Goal: Information Seeking & Learning: Check status

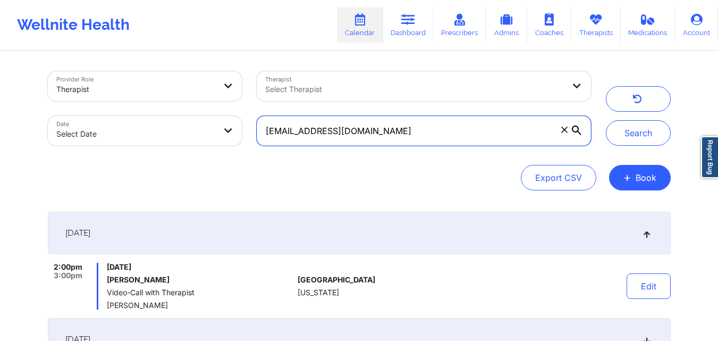
click at [439, 129] on input "[EMAIL_ADDRESS][DOMAIN_NAME]" at bounding box center [424, 131] width 334 height 30
click at [443, 129] on input "[EMAIL_ADDRESS][DOMAIN_NAME]" at bounding box center [424, 131] width 334 height 30
click at [446, 129] on input "[EMAIL_ADDRESS][DOMAIN_NAME]" at bounding box center [424, 131] width 334 height 30
click at [449, 128] on input "[EMAIL_ADDRESS][DOMAIN_NAME]" at bounding box center [424, 131] width 334 height 30
click at [450, 126] on input "tamarairons450@gmail.com" at bounding box center [424, 131] width 334 height 30
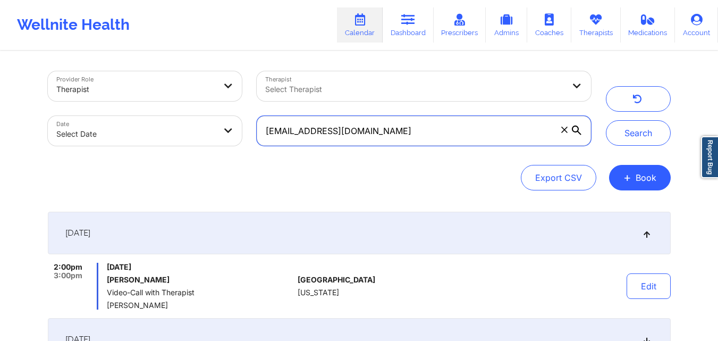
click at [400, 130] on input "tamarairons450@gmail.com" at bounding box center [424, 131] width 334 height 30
drag, startPoint x: 400, startPoint y: 130, endPoint x: 388, endPoint y: 123, distance: 14.3
click at [400, 130] on input "tamarairons450@gmail.com" at bounding box center [424, 131] width 334 height 30
type input "t"
paste input "ishstar77@gmail.com"
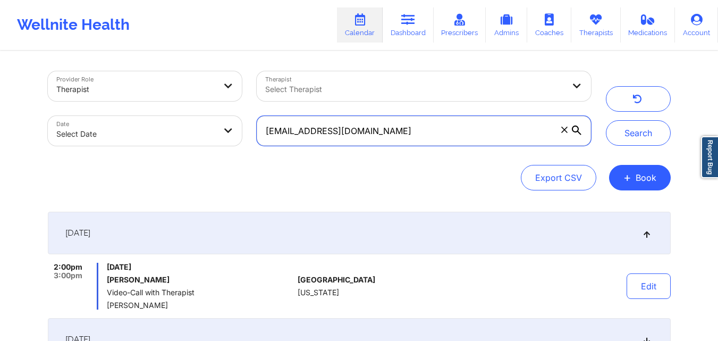
click at [606, 120] on button "Search" at bounding box center [638, 133] width 65 height 26
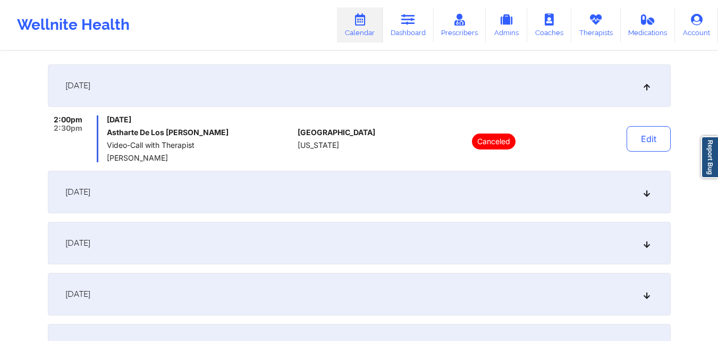
scroll to position [159, 0]
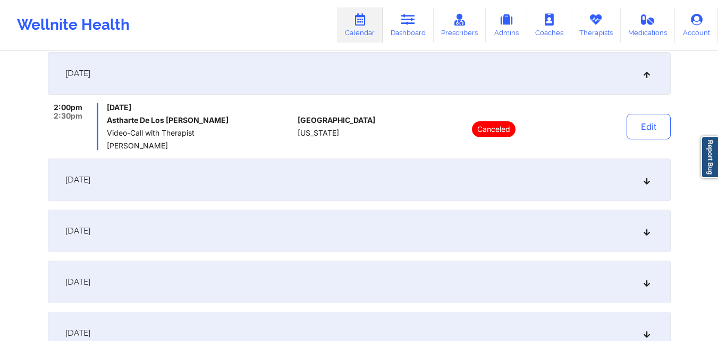
click at [329, 186] on div "September 24, 2025" at bounding box center [359, 179] width 623 height 43
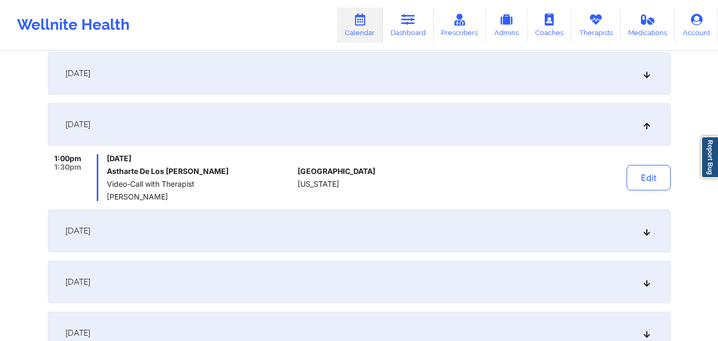
click at [224, 120] on div "September 24, 2025" at bounding box center [359, 124] width 623 height 43
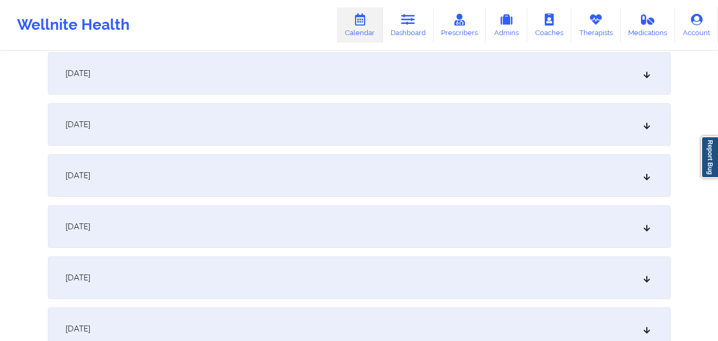
click at [224, 120] on div "September 24, 2025" at bounding box center [359, 124] width 623 height 43
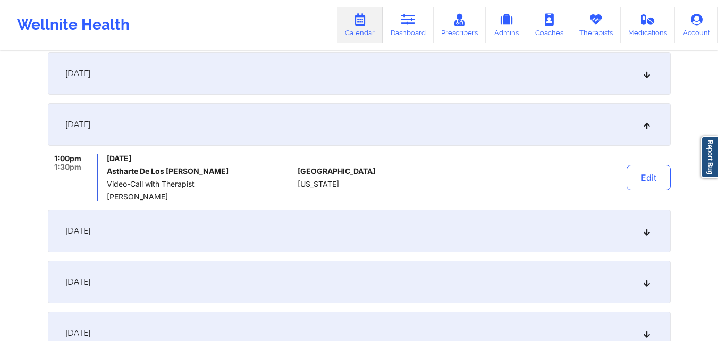
click at [247, 80] on div "September 22, 2025" at bounding box center [359, 73] width 623 height 43
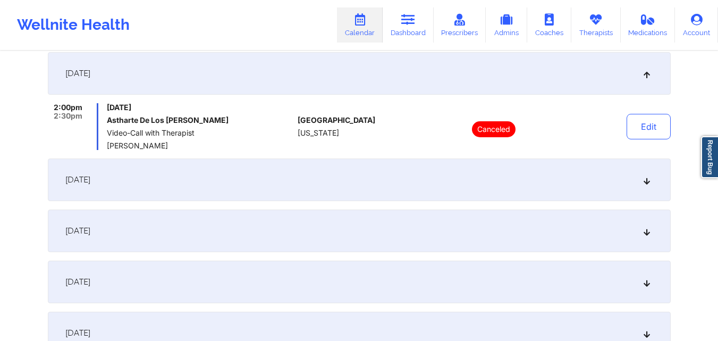
click at [278, 190] on div "September 24, 2025" at bounding box center [359, 179] width 623 height 43
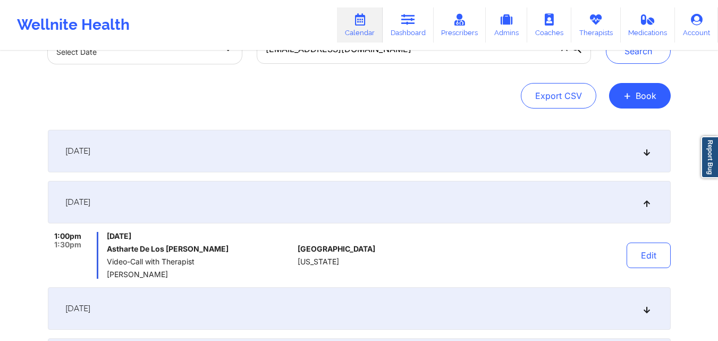
scroll to position [0, 0]
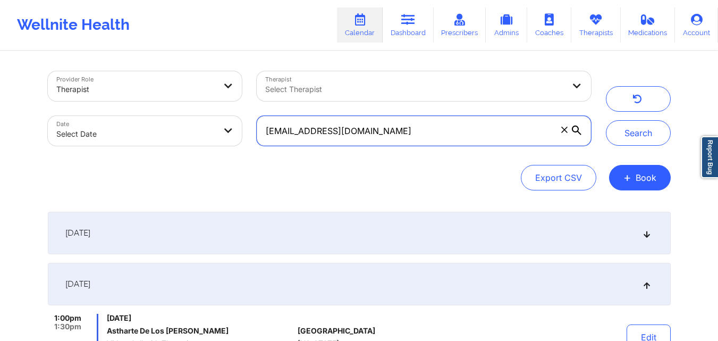
click at [396, 130] on input "ishstar77@gmail.com" at bounding box center [424, 131] width 334 height 30
paste input "nickiebg"
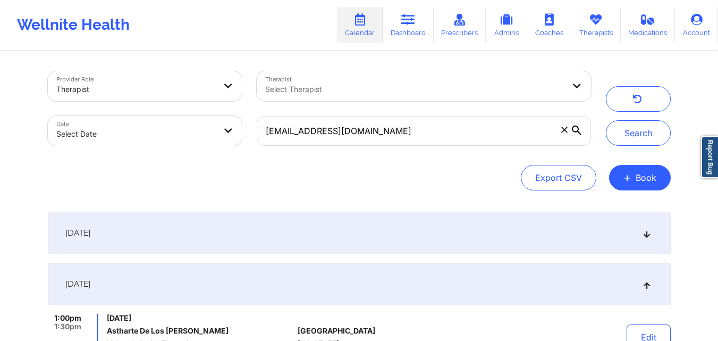
drag, startPoint x: 621, startPoint y: 151, endPoint x: 608, endPoint y: 168, distance: 21.3
click at [616, 158] on div "Provider Role Therapist Therapist Select Therapist Date Select Date nickiebg@gm…" at bounding box center [359, 130] width 623 height 119
click at [629, 124] on button "Search" at bounding box center [638, 133] width 65 height 26
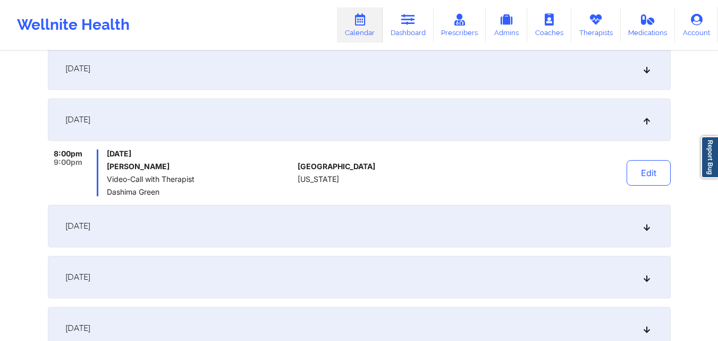
scroll to position [106, 0]
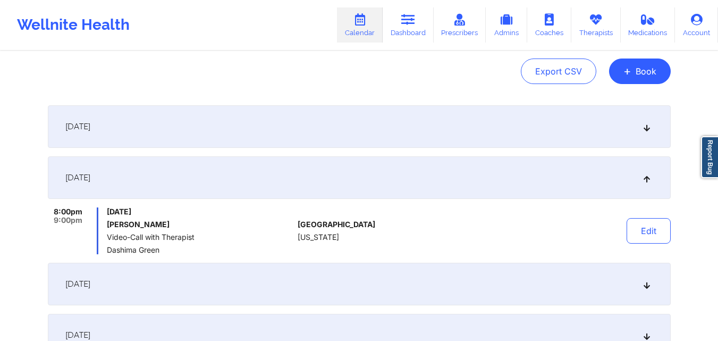
click at [391, 129] on div "September 24, 2025" at bounding box center [359, 126] width 623 height 43
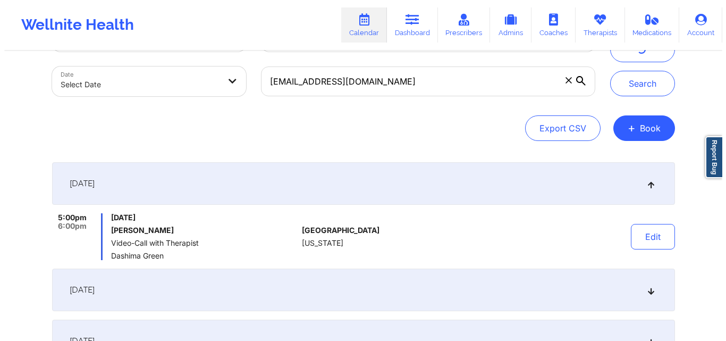
scroll to position [0, 0]
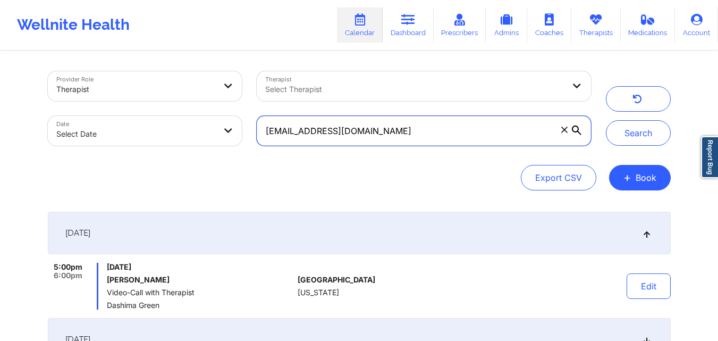
click at [414, 136] on input "nickiebg@gmail.com" at bounding box center [424, 131] width 334 height 30
paste input "emelda.phillip@yahoo"
type input "emelda.phillip@yahoo.com"
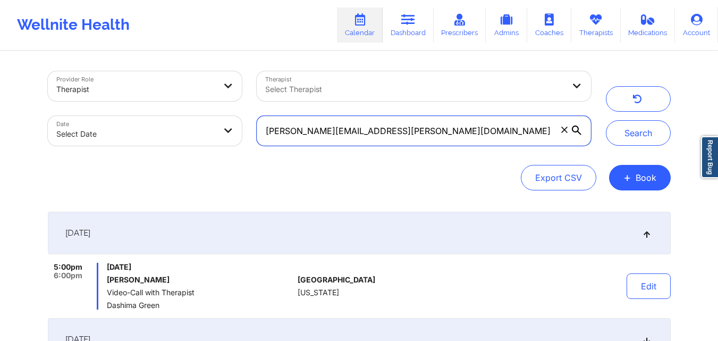
click at [606, 120] on button "Search" at bounding box center [638, 133] width 65 height 26
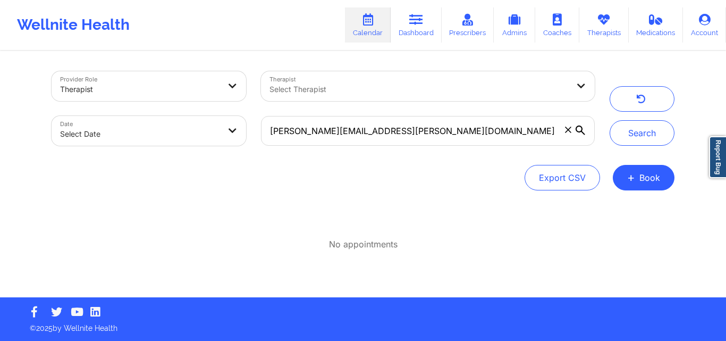
click at [570, 132] on icon at bounding box center [568, 129] width 6 height 6
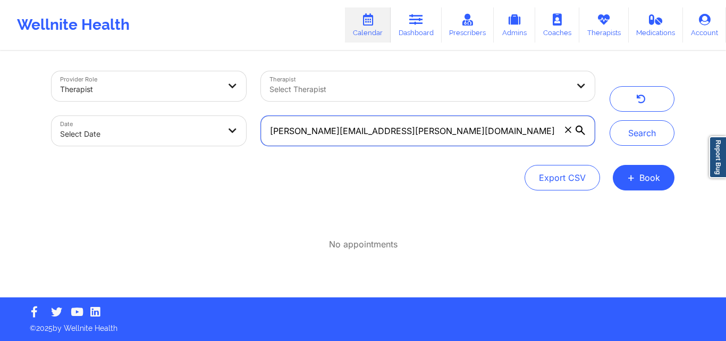
click at [570, 132] on input "emelda.phillip@yahoo.com" at bounding box center [428, 131] width 334 height 30
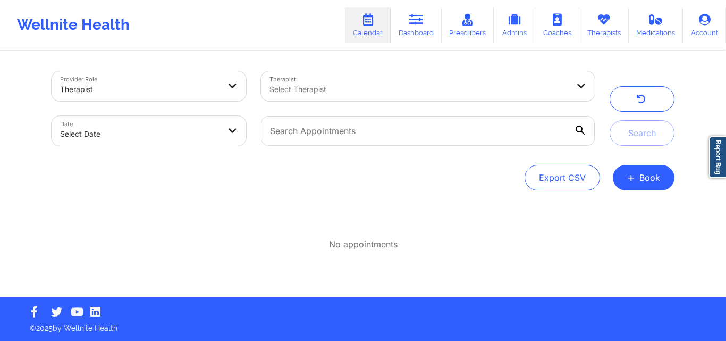
click at [389, 83] on div at bounding box center [418, 89] width 299 height 13
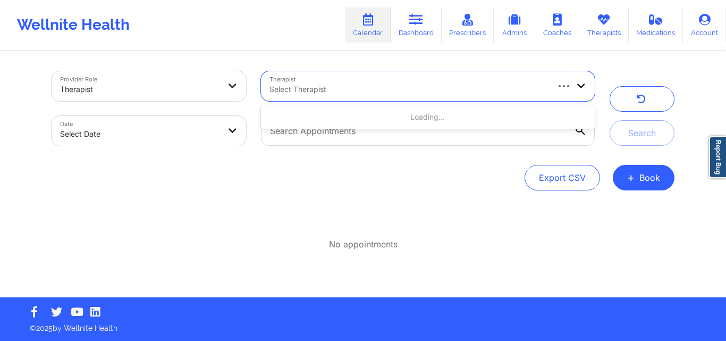
paste input "emelda.phillip@yahoo.com"
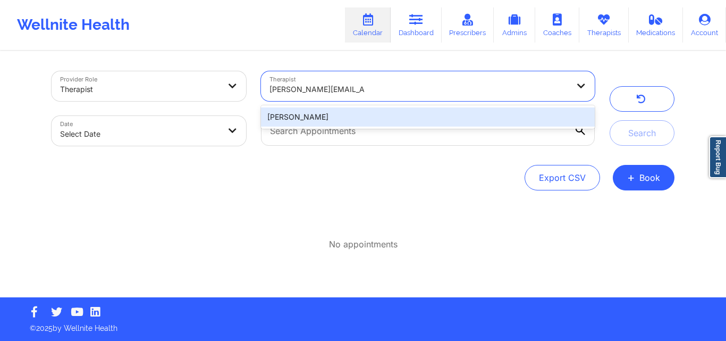
type input "emelda.phillip@yahoo.com"
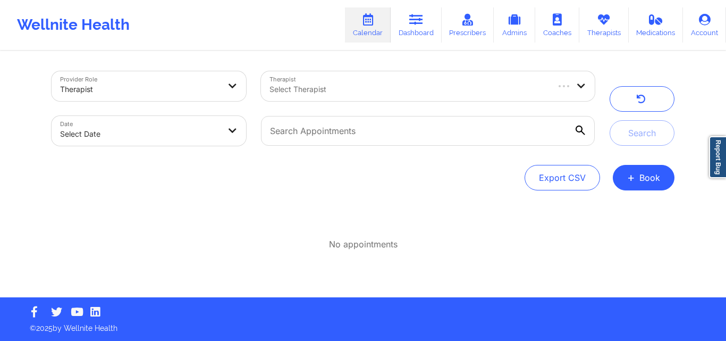
click at [188, 132] on body "Wellnite Health Calendar Dashboard Prescribers Admins Coaches Therapists Medica…" at bounding box center [363, 170] width 726 height 341
select select "2025-8"
select select "2025-9"
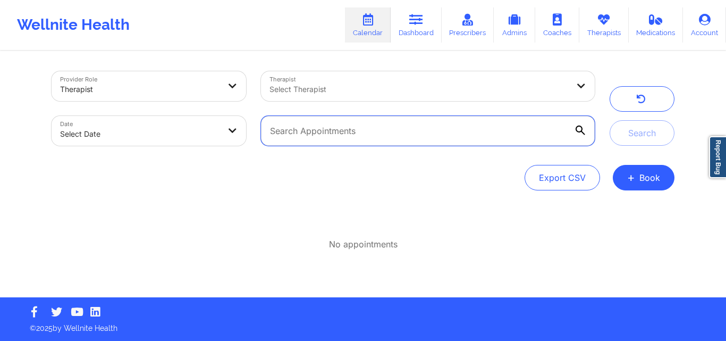
click at [415, 126] on input "text" at bounding box center [428, 131] width 334 height 30
paste input "emelda.phillip@yahoo.com"
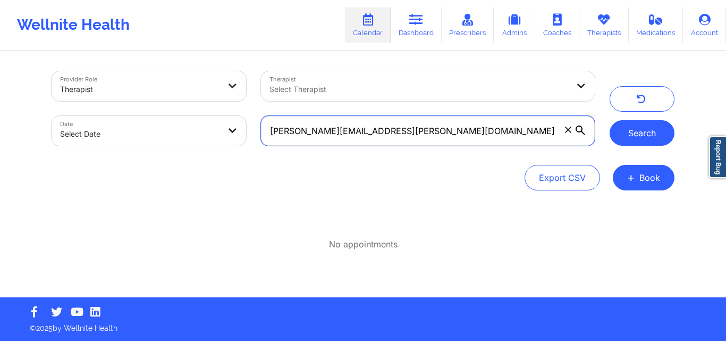
type input "emelda.phillip@yahoo.com"
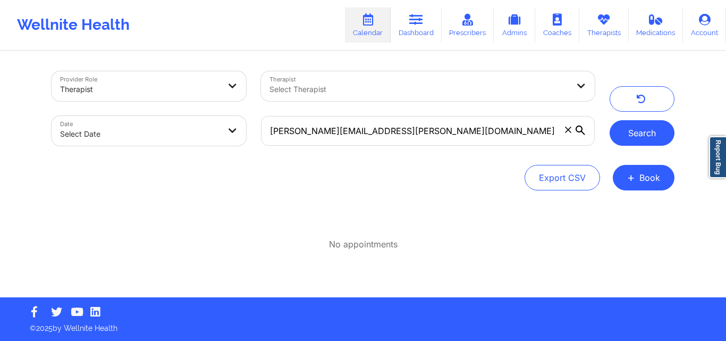
click at [620, 141] on button "Search" at bounding box center [642, 133] width 65 height 26
click at [566, 132] on icon at bounding box center [568, 129] width 6 height 6
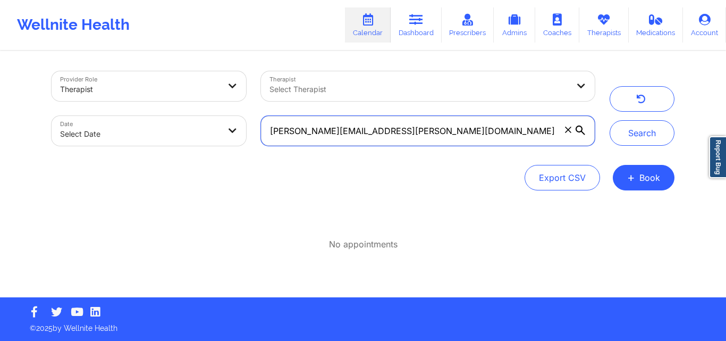
click at [566, 132] on input "emelda.phillip@yahoo.com" at bounding box center [428, 131] width 334 height 30
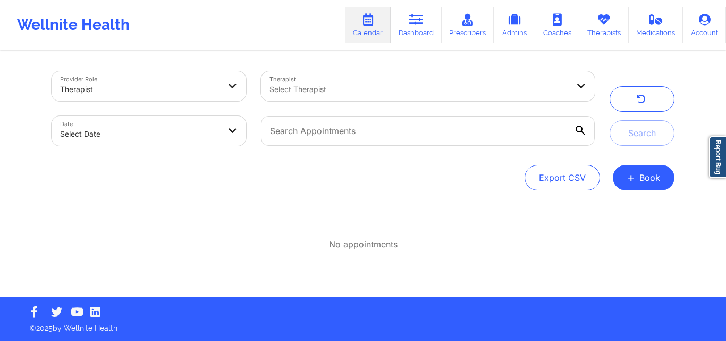
click at [361, 28] on link "Calendar" at bounding box center [368, 24] width 46 height 35
click at [123, 123] on body "Wellnite Health Calendar Dashboard Prescribers Admins Coaches Therapists Medica…" at bounding box center [363, 170] width 726 height 341
select select "2025-8"
select select "2025-9"
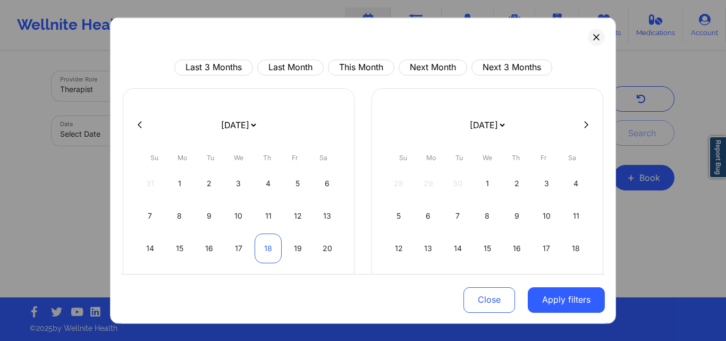
click at [258, 251] on div "18" at bounding box center [268, 248] width 27 height 30
select select "2025-8"
select select "2025-9"
click at [261, 244] on div "18" at bounding box center [268, 248] width 27 height 30
select select "2025-8"
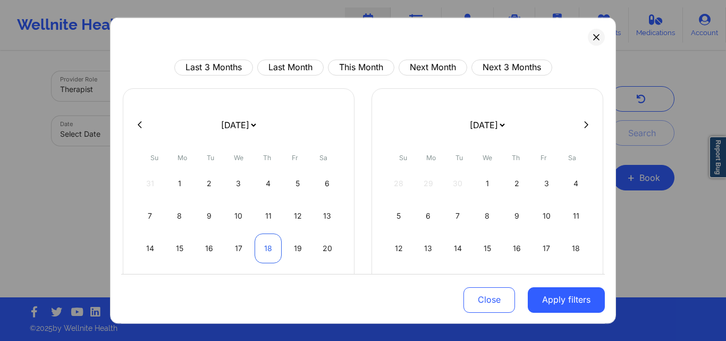
select select "2025-9"
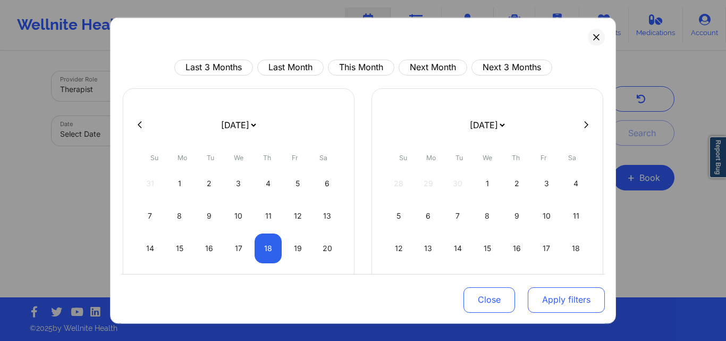
click at [565, 312] on button "Apply filters" at bounding box center [566, 300] width 77 height 26
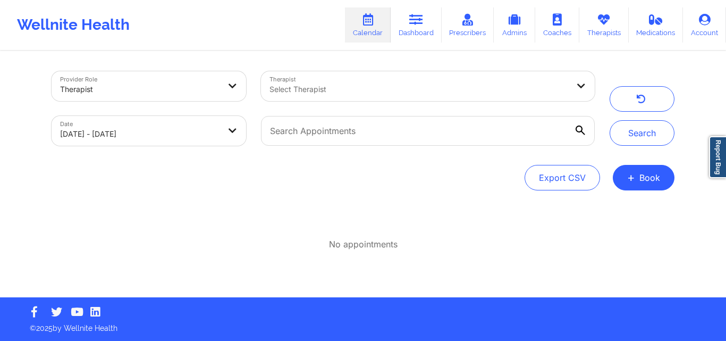
click at [353, 100] on div "Select Therapist" at bounding box center [415, 86] width 309 height 30
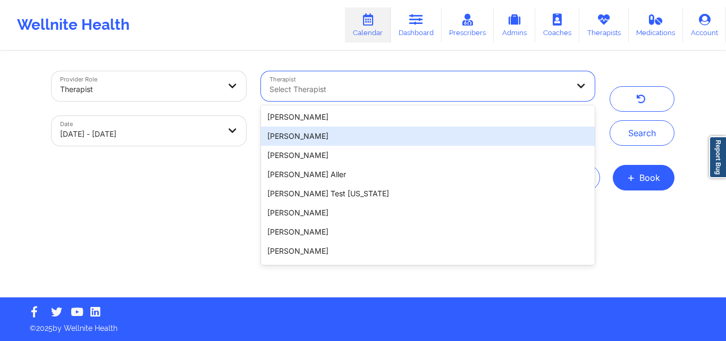
paste input "emelda.phillip@yahoo.com"
type input "emelda.phillip@yahoo.com"
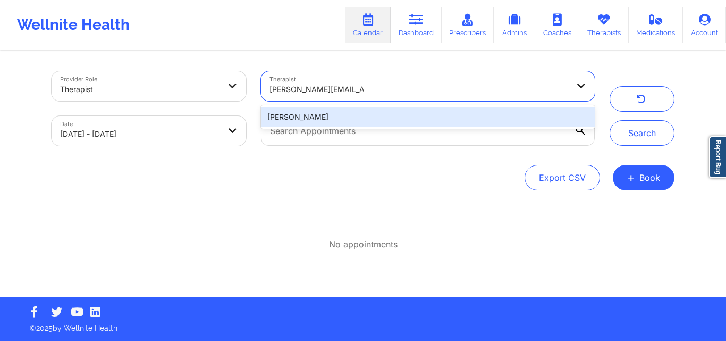
click at [354, 113] on div "Dr Emelda Phillip" at bounding box center [428, 116] width 334 height 19
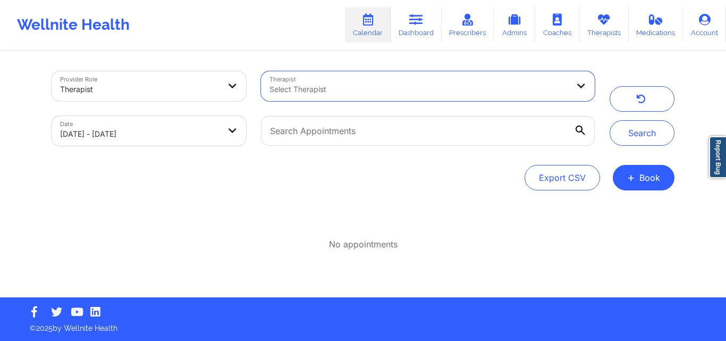
click at [357, 83] on div at bounding box center [418, 89] width 299 height 13
click at [610, 120] on button "Search" at bounding box center [642, 133] width 65 height 26
type input "D"
click at [368, 78] on div "Select Therapist" at bounding box center [415, 86] width 309 height 30
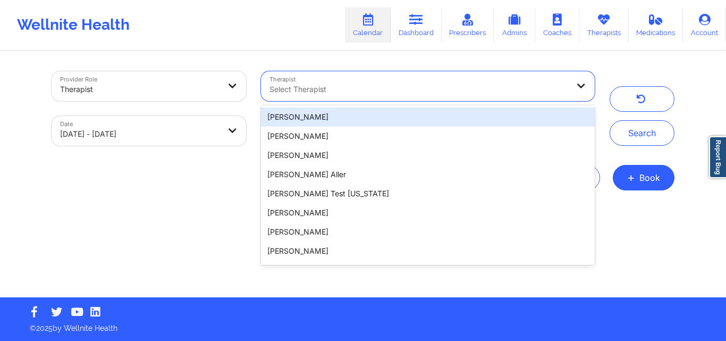
paste input "nelobethogu@yahoo.com"
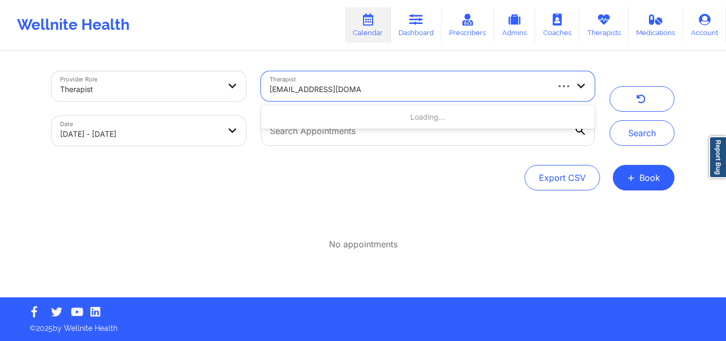
type input "nelobethogu@yahoo.com"
click at [610, 120] on button "Search" at bounding box center [642, 133] width 65 height 26
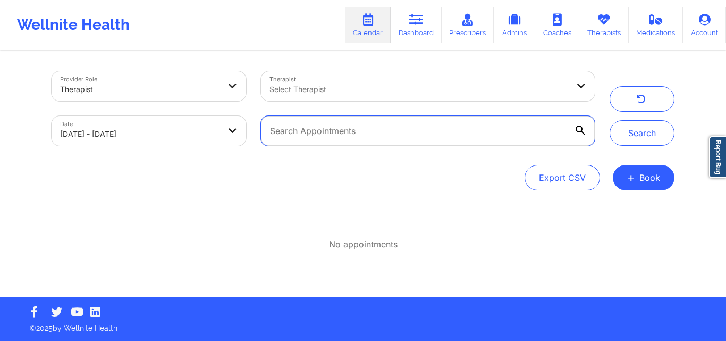
click at [350, 136] on input "text" at bounding box center [428, 131] width 334 height 30
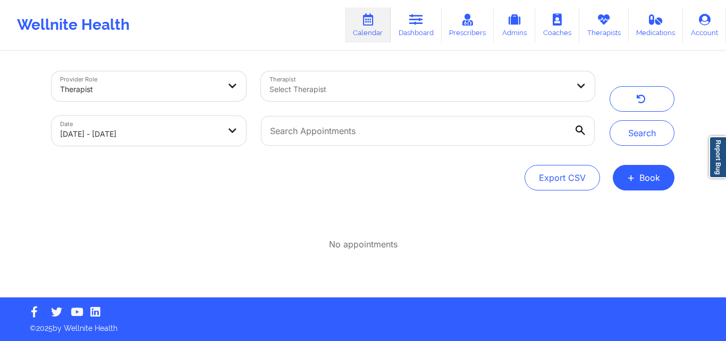
select select "2025-8"
select select "2025-9"
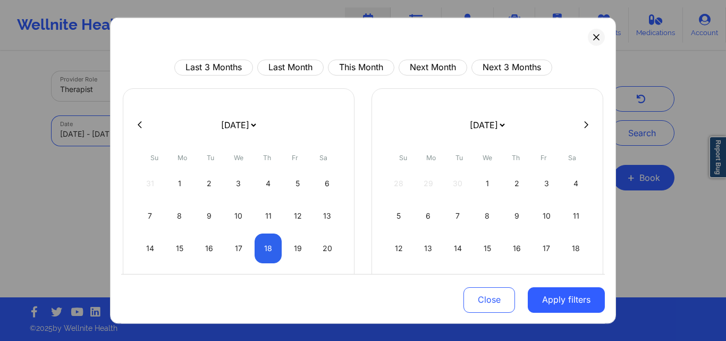
click at [221, 130] on select "January 2019 February 2019 March 2019 April 2019 May 2019 June 2019 July 2019 A…" at bounding box center [238, 124] width 39 height 30
click at [131, 160] on div "January 2019 February 2019 March 2019 April 2019 May 2019 June 2019 July 2019 A…" at bounding box center [239, 218] width 232 height 261
click at [496, 298] on button "Close" at bounding box center [489, 300] width 52 height 26
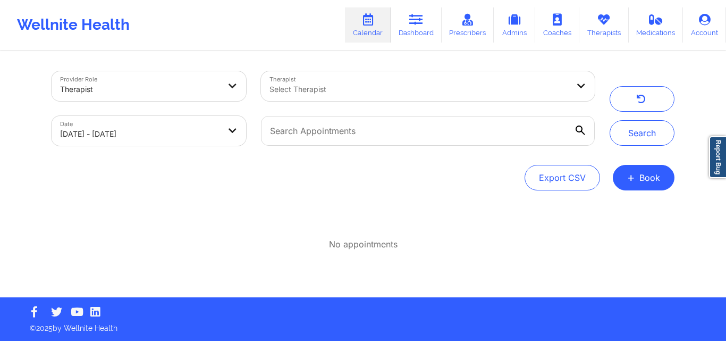
select select "2025-8"
select select "2025-9"
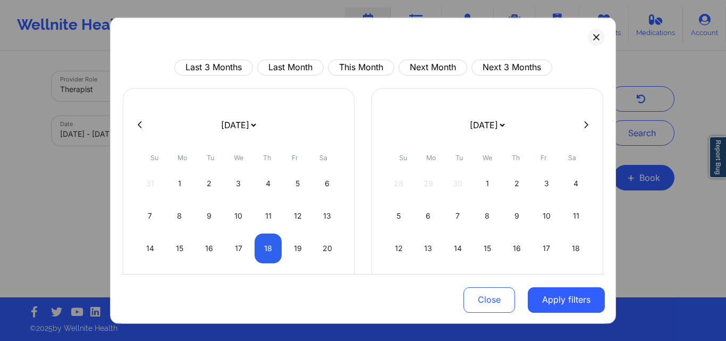
drag, startPoint x: 204, startPoint y: 118, endPoint x: 212, endPoint y: 131, distance: 15.5
click at [219, 131] on select "January 2019 February 2019 March 2019 April 2019 May 2019 June 2019 July 2019 A…" at bounding box center [238, 124] width 39 height 30
click at [231, 107] on div "January 2019 February 2019 March 2019 April 2019 May 2019 June 2019 July 2019 A…" at bounding box center [239, 218] width 232 height 261
click at [265, 252] on div "18" at bounding box center [268, 248] width 27 height 30
select select "2025-8"
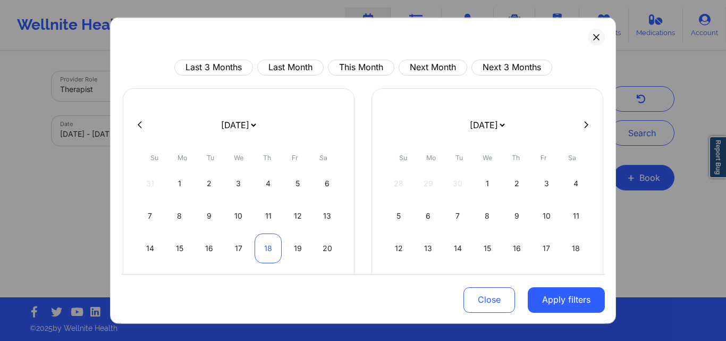
select select "2025-9"
select select "2025-8"
select select "2025-9"
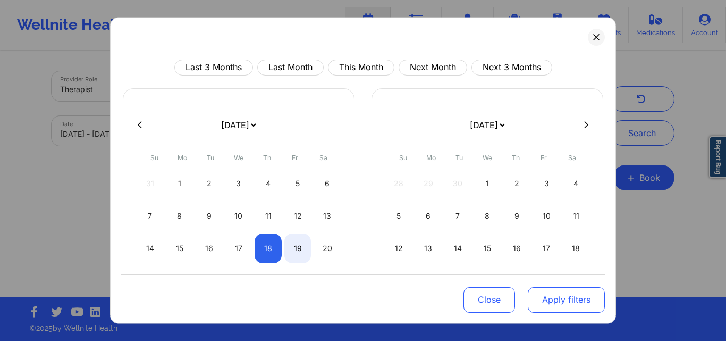
click at [551, 306] on button "Apply filters" at bounding box center [566, 300] width 77 height 26
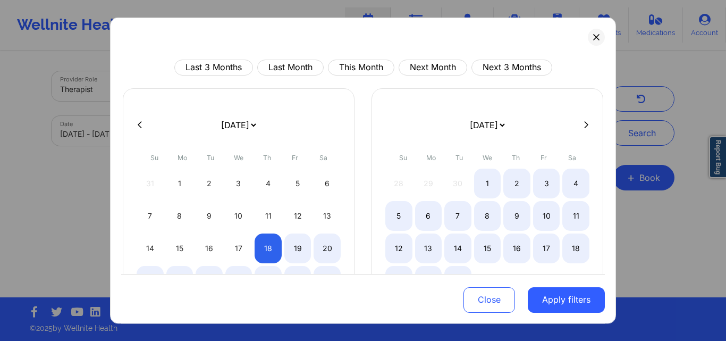
select select "2025-8"
select select "2025-9"
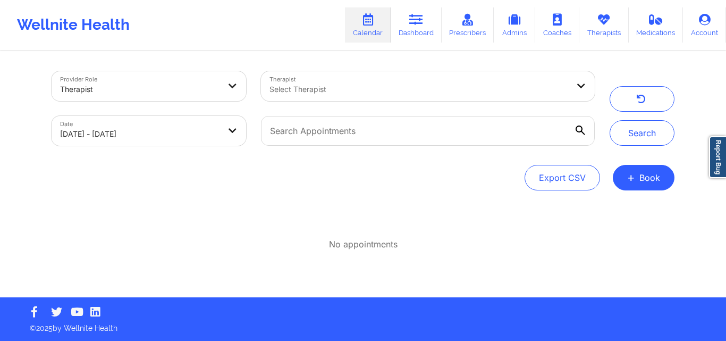
select select "2025-8"
select select "2025-9"
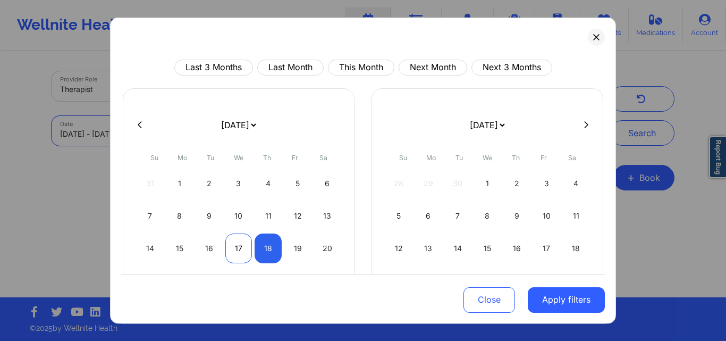
click at [238, 247] on div "17" at bounding box center [238, 248] width 27 height 30
select select "2025-8"
select select "2025-9"
select select "2025-8"
select select "2025-9"
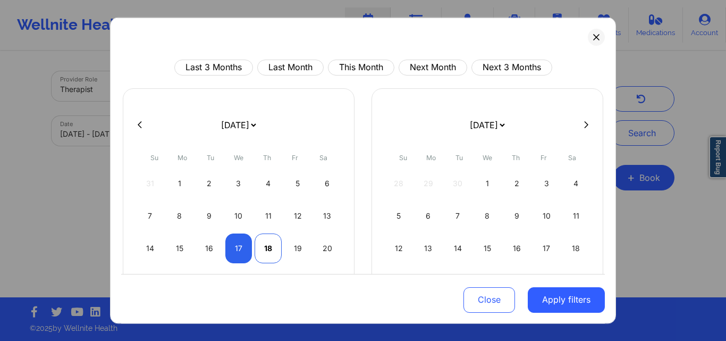
select select "2025-8"
select select "2025-9"
select select "2025-8"
select select "2025-9"
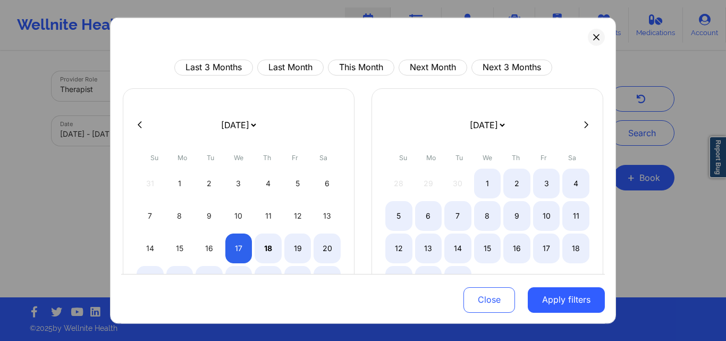
select select "2025-8"
select select "2025-9"
click at [538, 299] on button "Apply filters" at bounding box center [566, 300] width 77 height 26
click at [555, 300] on button "Apply filters" at bounding box center [566, 300] width 77 height 26
click at [488, 300] on button "Close" at bounding box center [489, 300] width 52 height 26
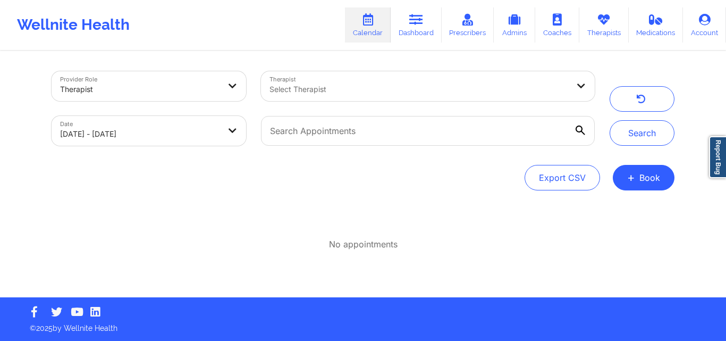
select select "2025-8"
select select "2025-9"
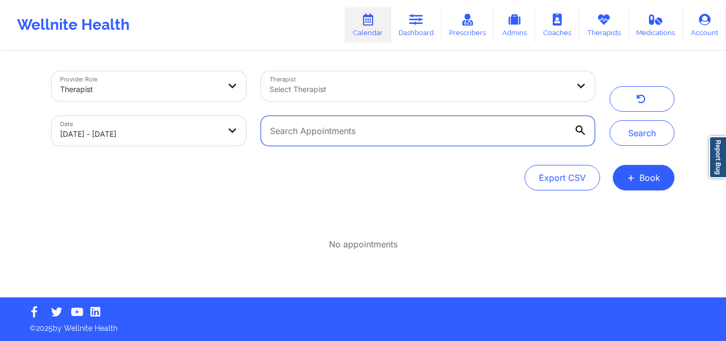
click at [311, 127] on input "text" at bounding box center [428, 131] width 334 height 30
paste input "rsaintlouis94@gmail.com"
type input "rsaintlouis94@gmail.com"
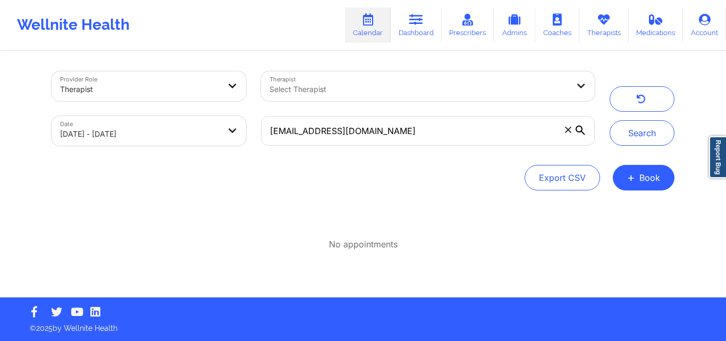
select select "2025-8"
select select "2025-9"
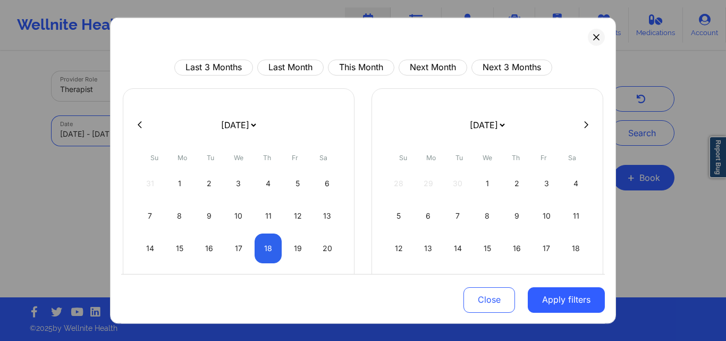
click at [225, 133] on select "January 2019 February 2019 March 2019 April 2019 May 2019 June 2019 July 2019 A…" at bounding box center [238, 124] width 39 height 30
drag, startPoint x: 33, startPoint y: 209, endPoint x: 77, endPoint y: 184, distance: 50.0
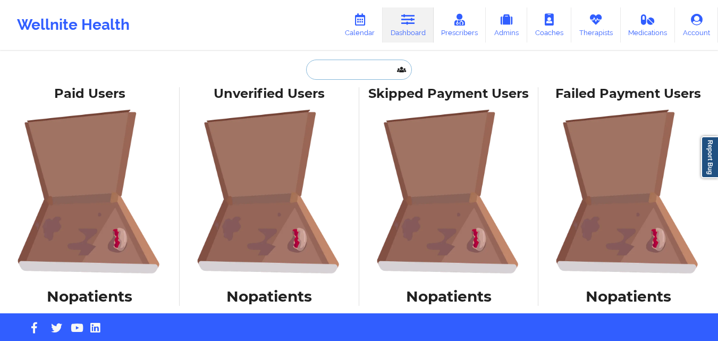
click at [377, 71] on input "text" at bounding box center [358, 70] width 105 height 20
paste input "(305) 873-4216"
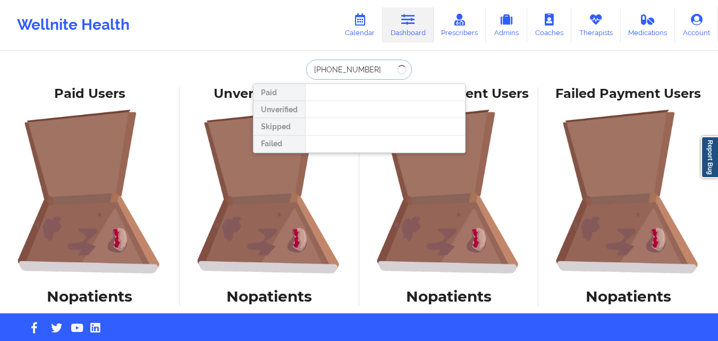
type input "(305) 873-4216"
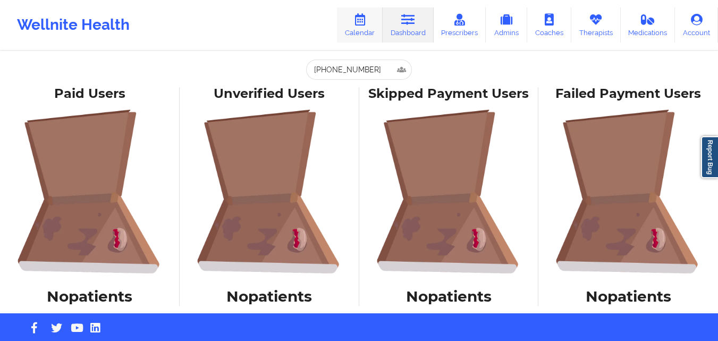
click at [367, 27] on link "Calendar" at bounding box center [360, 24] width 46 height 35
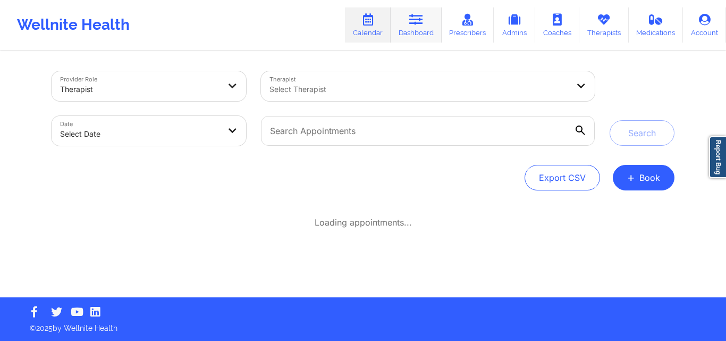
click at [413, 28] on link "Dashboard" at bounding box center [416, 24] width 51 height 35
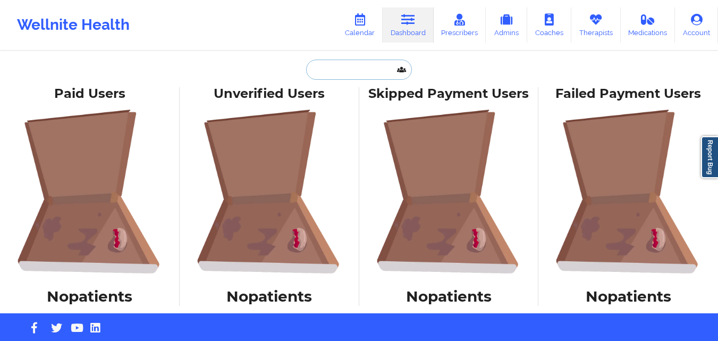
click at [330, 70] on input "text" at bounding box center [358, 70] width 105 height 20
paste input "(305) 873-4216"
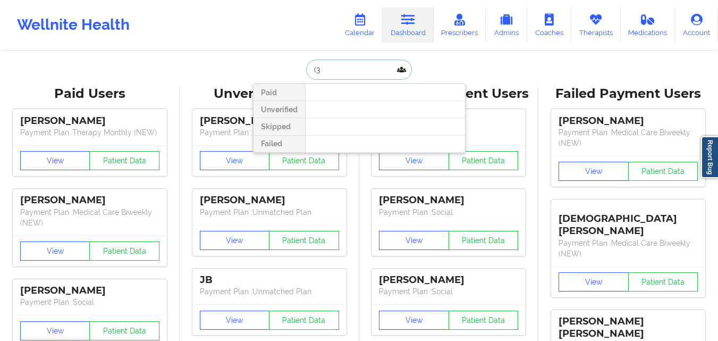
type input "("
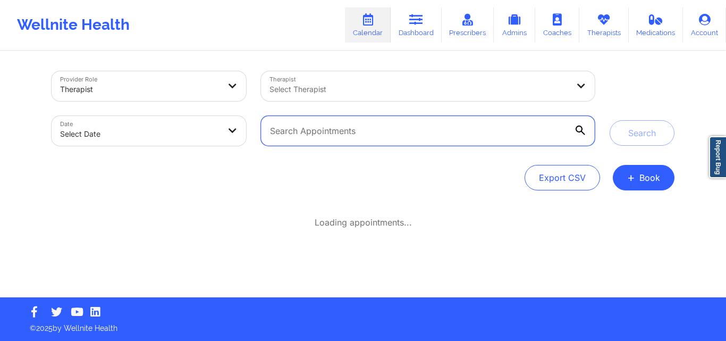
click at [433, 138] on input "text" at bounding box center [428, 131] width 334 height 30
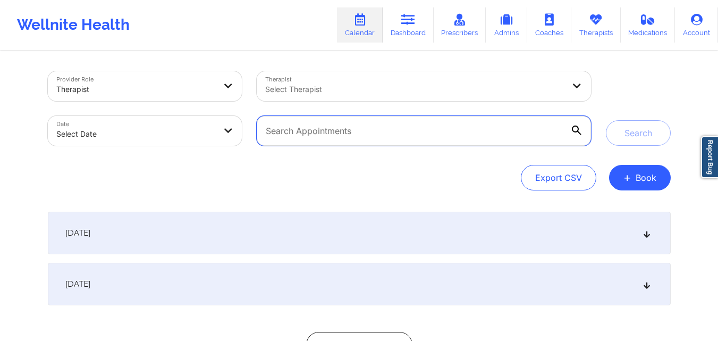
paste input "[EMAIL_ADDRESS][DOMAIN_NAME]"
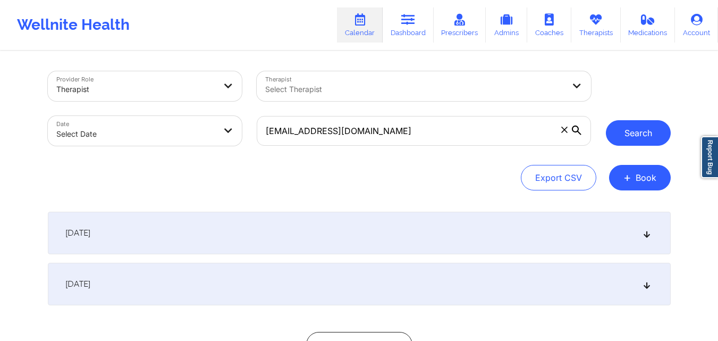
click at [647, 142] on button "Search" at bounding box center [638, 133] width 65 height 26
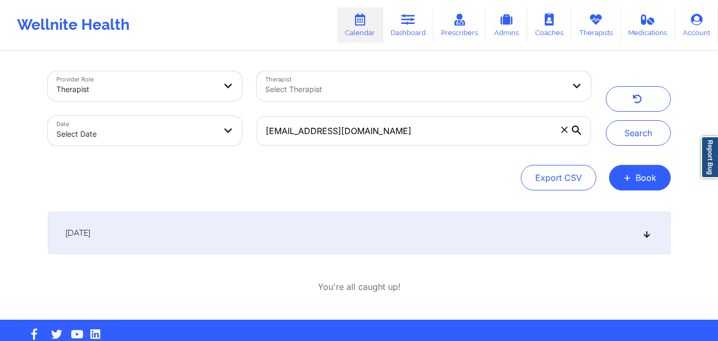
click at [330, 222] on div "September 18, 2025" at bounding box center [359, 232] width 623 height 43
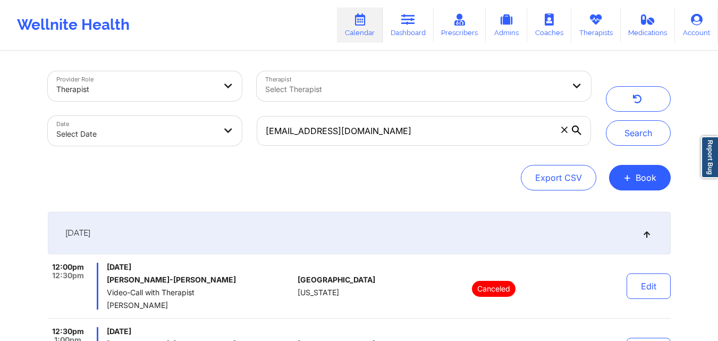
click at [455, 115] on div "rsaintlouis94@gmail.com" at bounding box center [423, 130] width 349 height 45
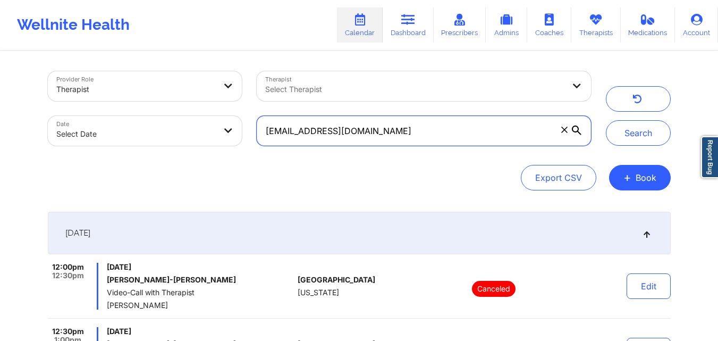
click at [455, 133] on input "rsaintlouis94@gmail.com" at bounding box center [424, 131] width 334 height 30
click at [454, 133] on input "rsaintlouis94@gmail.com" at bounding box center [424, 131] width 334 height 30
paste input "samir.mekrami"
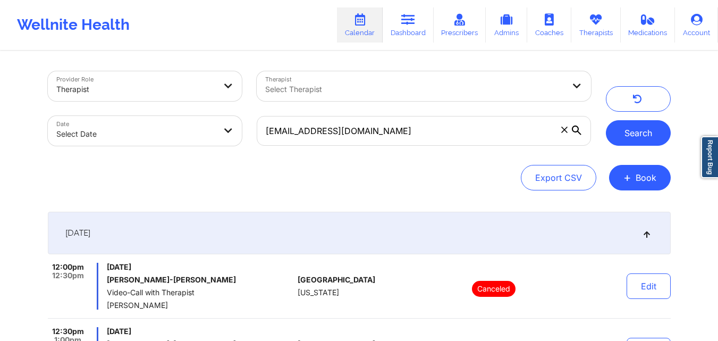
click at [641, 145] on button "Search" at bounding box center [638, 133] width 65 height 26
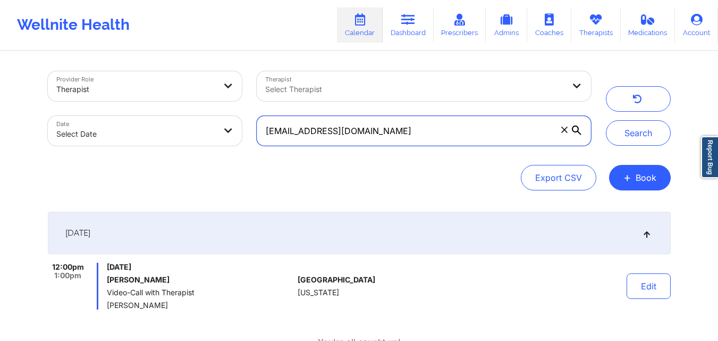
click at [402, 137] on input "samir.mekrami@gmail.com" at bounding box center [424, 131] width 334 height 30
click at [400, 139] on input "samir.mekrami@gmail.com" at bounding box center [424, 131] width 334 height 30
click at [400, 140] on input "samir.mekrami@gmail.com" at bounding box center [424, 131] width 334 height 30
click at [401, 130] on input "samir.mekrami@gmail.com" at bounding box center [424, 131] width 334 height 30
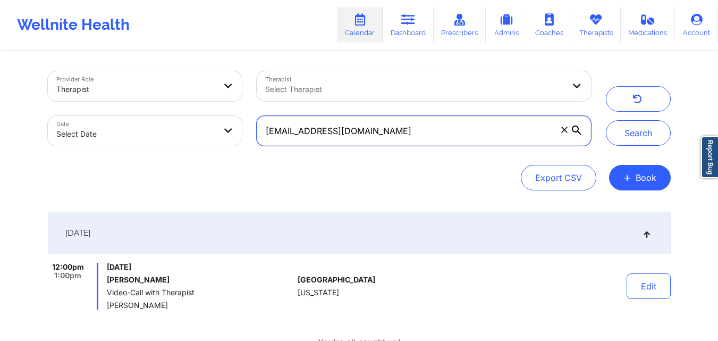
click at [401, 130] on input "samir.mekrami@gmail.com" at bounding box center [424, 131] width 334 height 30
click at [402, 131] on input "samir.mekrami@gmail.com" at bounding box center [424, 131] width 334 height 30
paste input "dreaisabel2003"
type input "[EMAIL_ADDRESS][DOMAIN_NAME]"
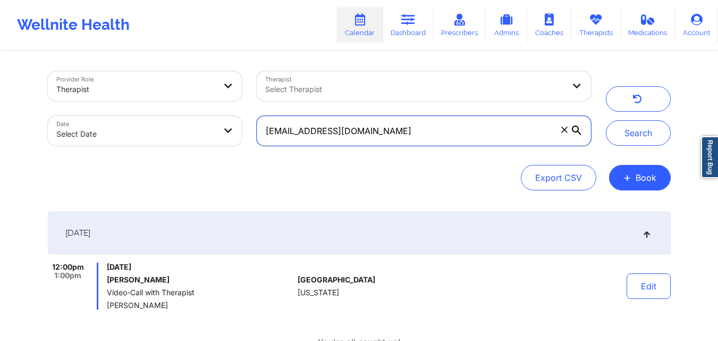
click at [606, 120] on button "Search" at bounding box center [638, 133] width 65 height 26
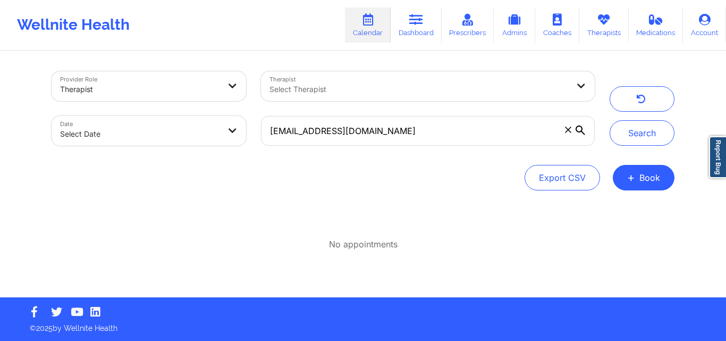
click at [483, 193] on div "Provider Role Therapist Therapist Select Therapist Date Select Date dreaisabel2…" at bounding box center [363, 174] width 638 height 245
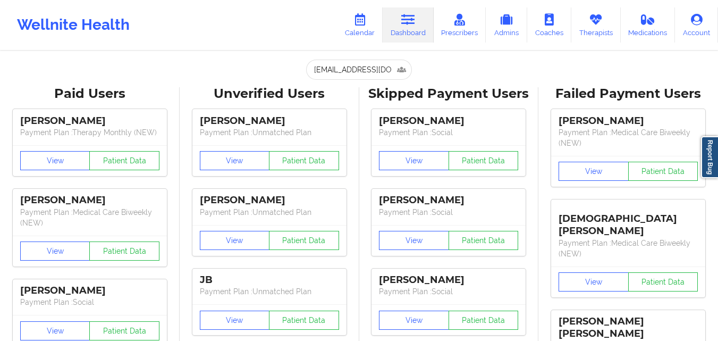
scroll to position [0, 12]
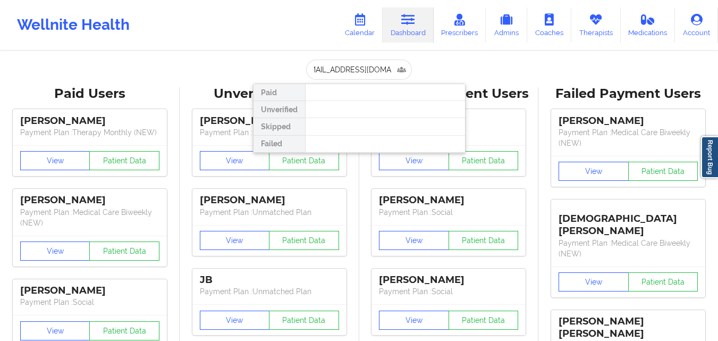
type input "[EMAIL_ADDRESS][DOMAIN_NAME]"
click at [370, 124] on div at bounding box center [385, 126] width 160 height 17
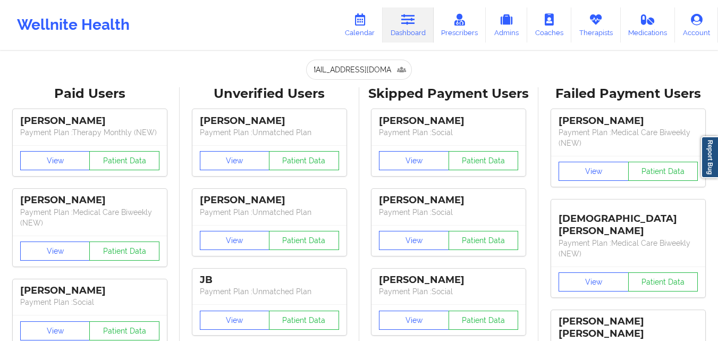
scroll to position [0, 0]
click at [400, 71] on input "[EMAIL_ADDRESS][DOMAIN_NAME]" at bounding box center [358, 70] width 105 height 20
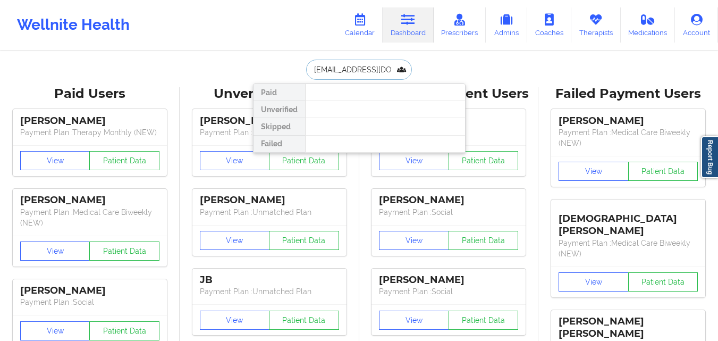
click at [400, 71] on input "[EMAIL_ADDRESS][DOMAIN_NAME]" at bounding box center [358, 70] width 105 height 20
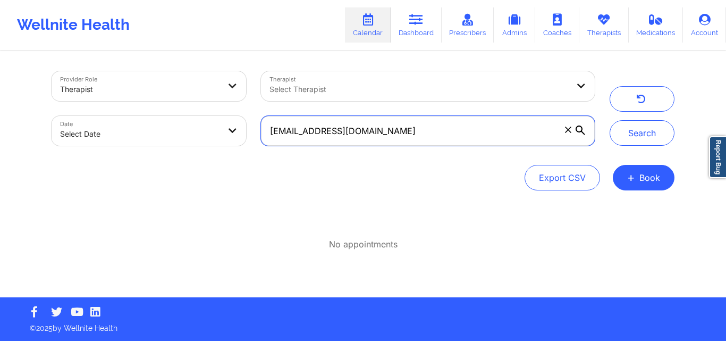
click at [393, 135] on input "[EMAIL_ADDRESS][DOMAIN_NAME]" at bounding box center [428, 131] width 334 height 30
paste input "[PERSON_NAME].[PERSON_NAME]"
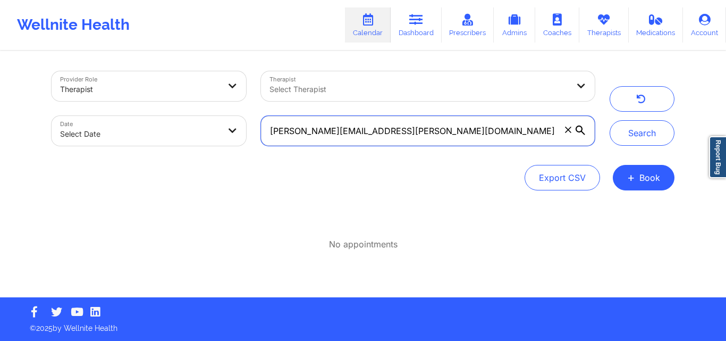
click at [610, 120] on button "Search" at bounding box center [642, 133] width 65 height 26
click at [395, 135] on input "[PERSON_NAME][EMAIL_ADDRESS][PERSON_NAME][DOMAIN_NAME]" at bounding box center [428, 131] width 334 height 30
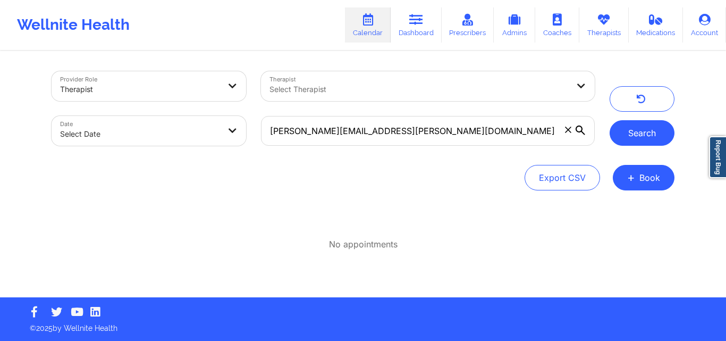
click at [638, 134] on button "Search" at bounding box center [642, 133] width 65 height 26
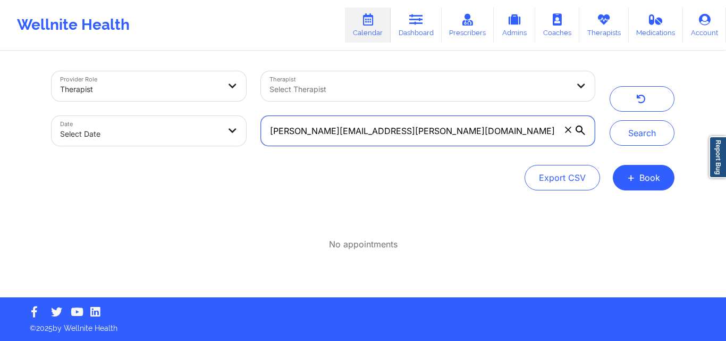
click at [416, 136] on input "[PERSON_NAME][EMAIL_ADDRESS][PERSON_NAME][DOMAIN_NAME]" at bounding box center [428, 131] width 334 height 30
click at [416, 134] on input "[PERSON_NAME][EMAIL_ADDRESS][PERSON_NAME][DOMAIN_NAME]" at bounding box center [428, 131] width 334 height 30
paste input "sandra2000baby"
click at [610, 120] on button "Search" at bounding box center [642, 133] width 65 height 26
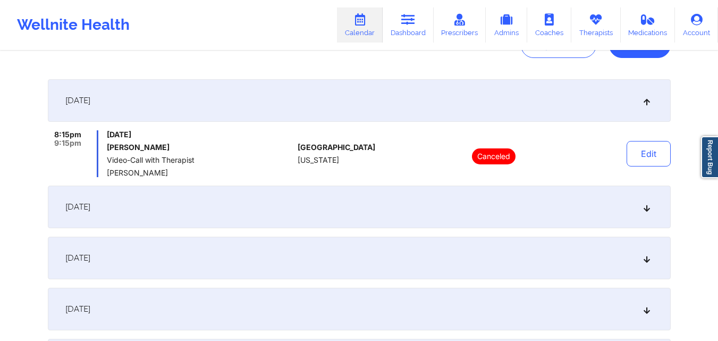
scroll to position [139, 0]
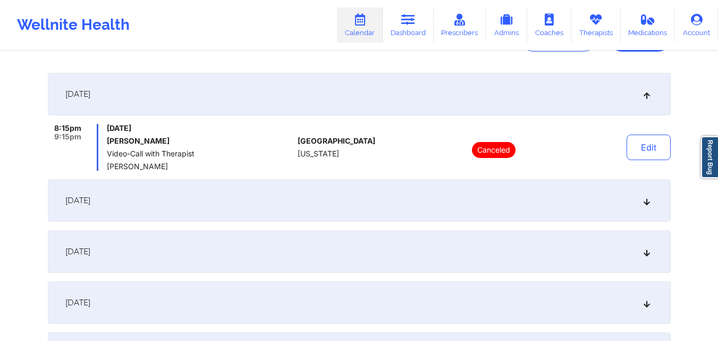
click at [365, 25] on icon at bounding box center [360, 20] width 14 height 12
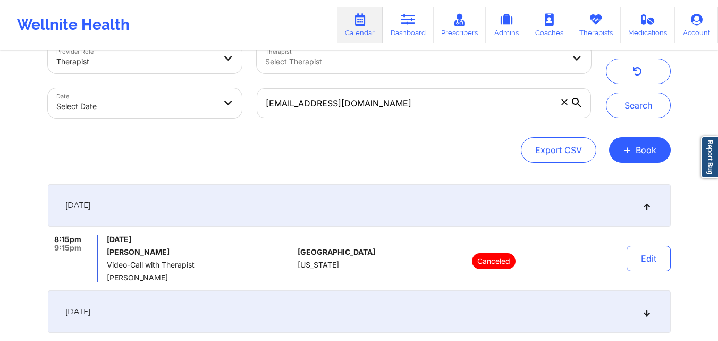
scroll to position [2, 0]
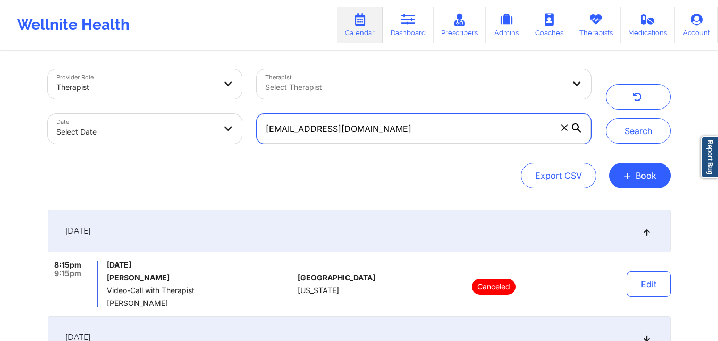
click at [475, 129] on input "[EMAIL_ADDRESS][DOMAIN_NAME]" at bounding box center [424, 129] width 334 height 30
paste input "[PERSON_NAME].[PERSON_NAME]"
click at [606, 118] on button "Search" at bounding box center [638, 131] width 65 height 26
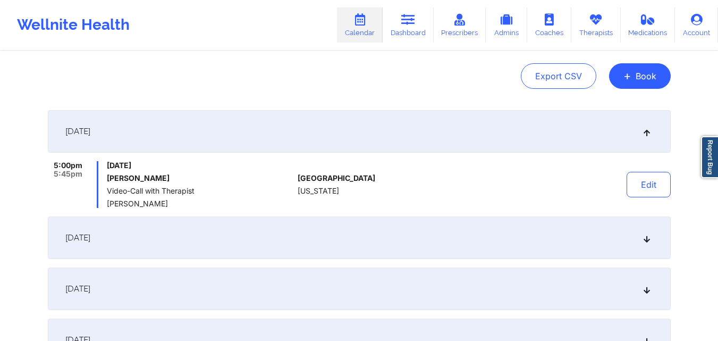
scroll to position [104, 0]
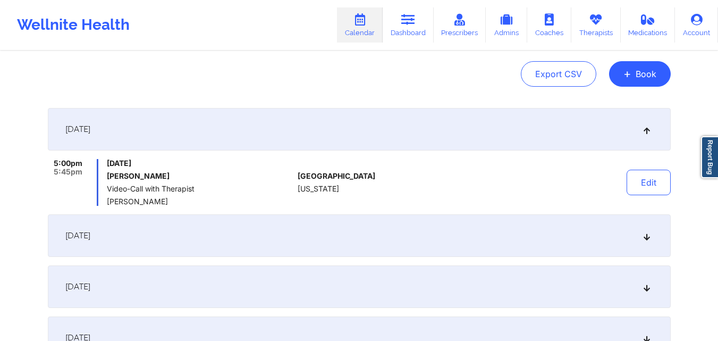
click at [351, 232] on div "[DATE]" at bounding box center [359, 235] width 623 height 43
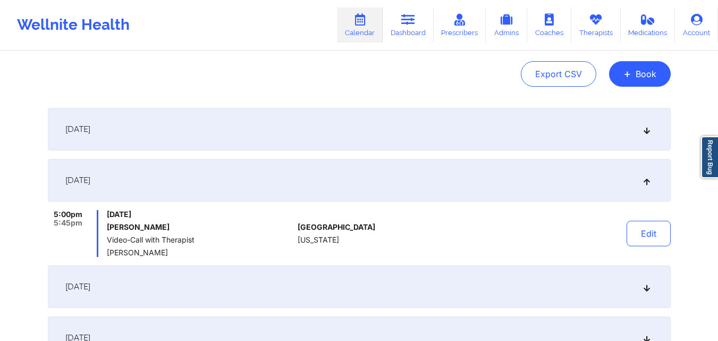
click at [399, 175] on div "[DATE]" at bounding box center [359, 180] width 623 height 43
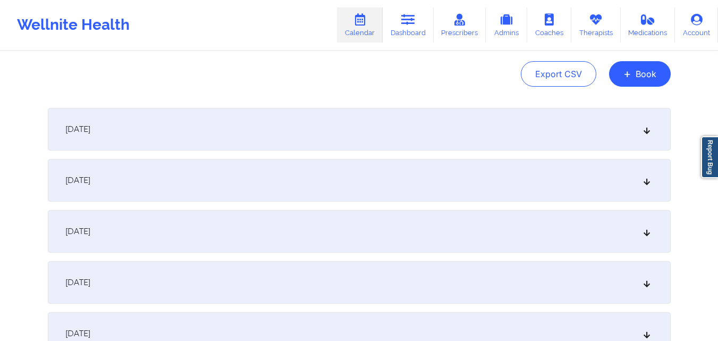
click at [405, 137] on div "[DATE]" at bounding box center [359, 129] width 623 height 43
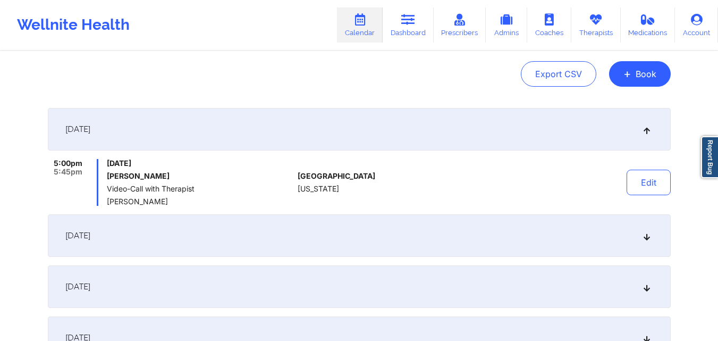
click at [367, 23] on icon at bounding box center [360, 20] width 14 height 12
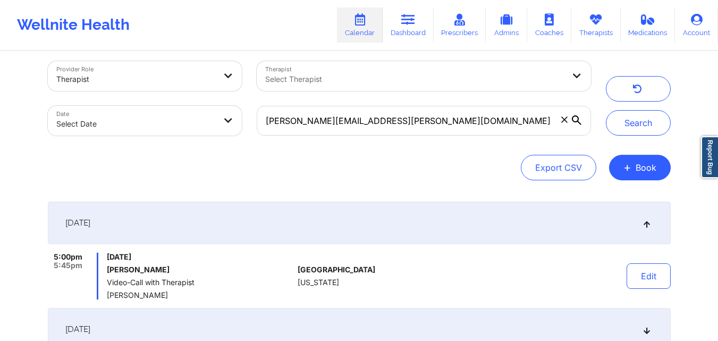
scroll to position [0, 0]
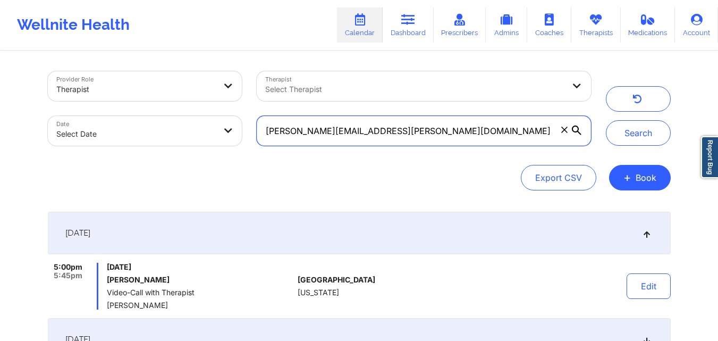
click at [447, 132] on input "[PERSON_NAME][EMAIL_ADDRESS][PERSON_NAME][DOMAIN_NAME]" at bounding box center [424, 131] width 334 height 30
paste input "tangzeng@hot"
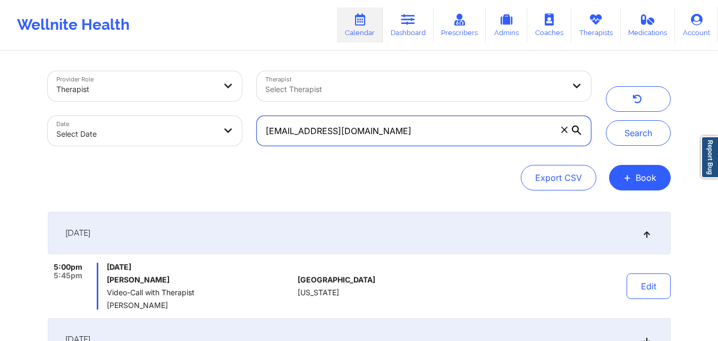
type input "[EMAIL_ADDRESS][DOMAIN_NAME]"
click at [606, 120] on button "Search" at bounding box center [638, 133] width 65 height 26
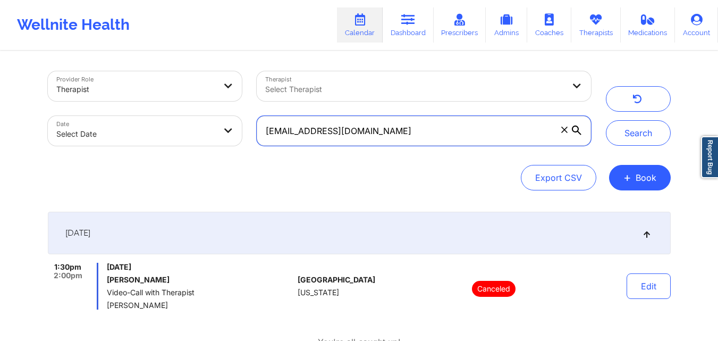
click at [463, 126] on input "[EMAIL_ADDRESS][DOMAIN_NAME]" at bounding box center [424, 131] width 334 height 30
click at [388, 122] on input "text" at bounding box center [424, 131] width 334 height 30
paste input "[EMAIL_ADDRESS][DOMAIN_NAME]"
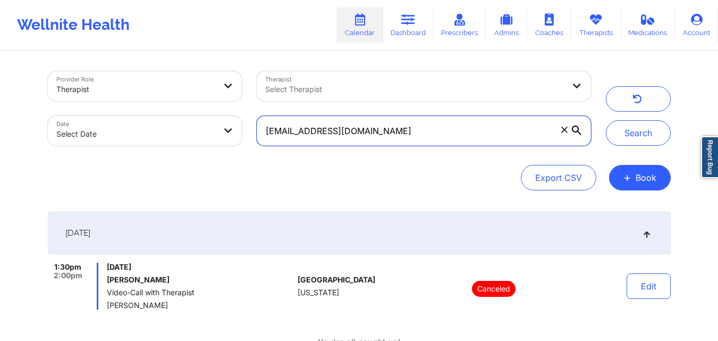
type input "[EMAIL_ADDRESS][DOMAIN_NAME]"
click at [606, 120] on button "Search" at bounding box center [638, 133] width 65 height 26
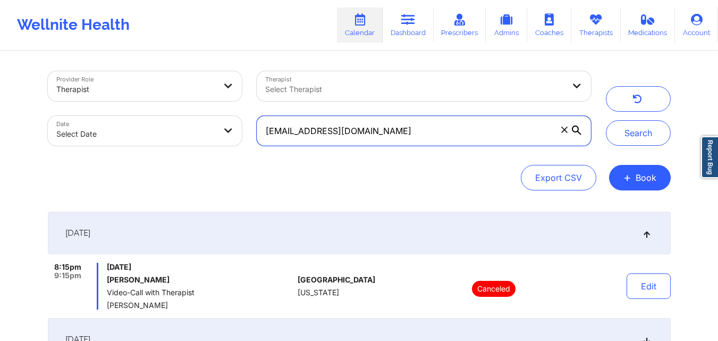
click at [606, 120] on button "Search" at bounding box center [638, 133] width 65 height 26
